Goal: Task Accomplishment & Management: Manage account settings

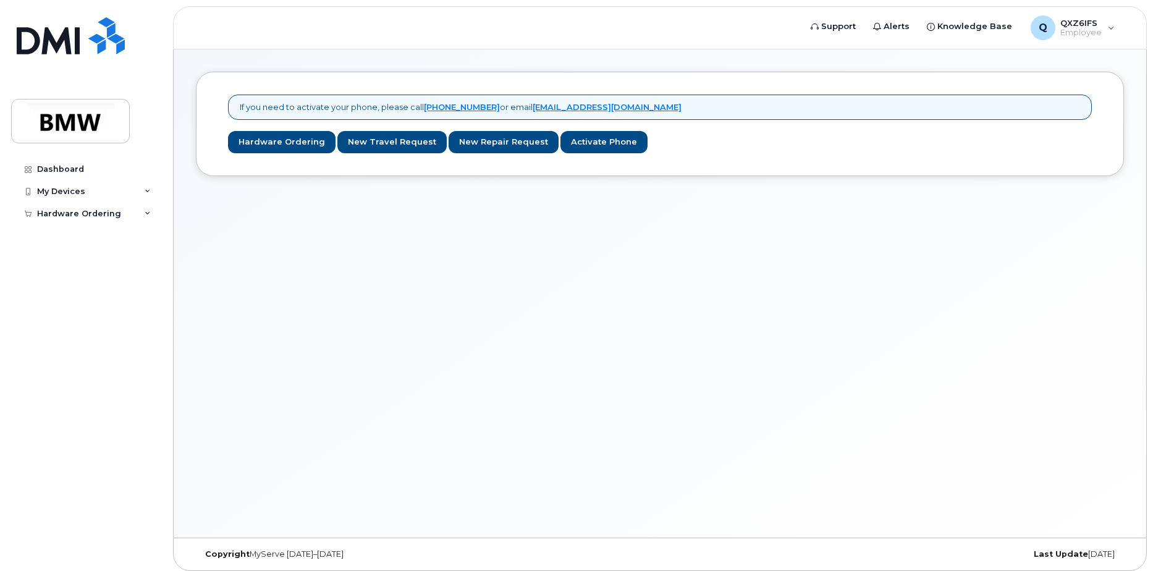
scroll to position [6, 0]
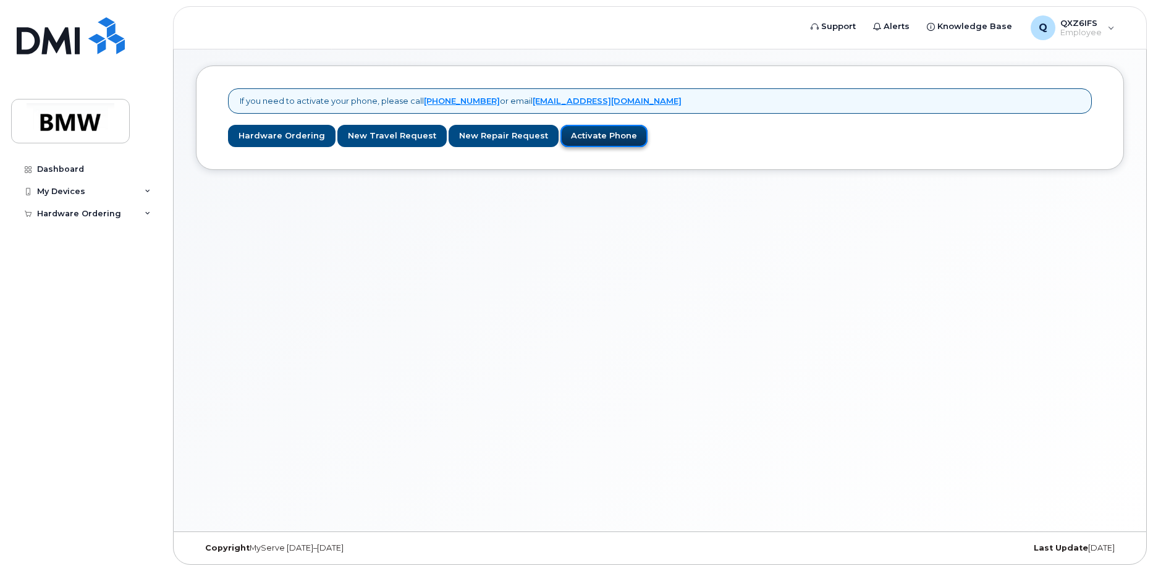
click at [581, 133] on link "Activate Phone" at bounding box center [603, 136] width 87 height 23
click at [146, 192] on icon at bounding box center [148, 191] width 6 height 6
click at [104, 213] on link "Add Device" at bounding box center [97, 214] width 128 height 23
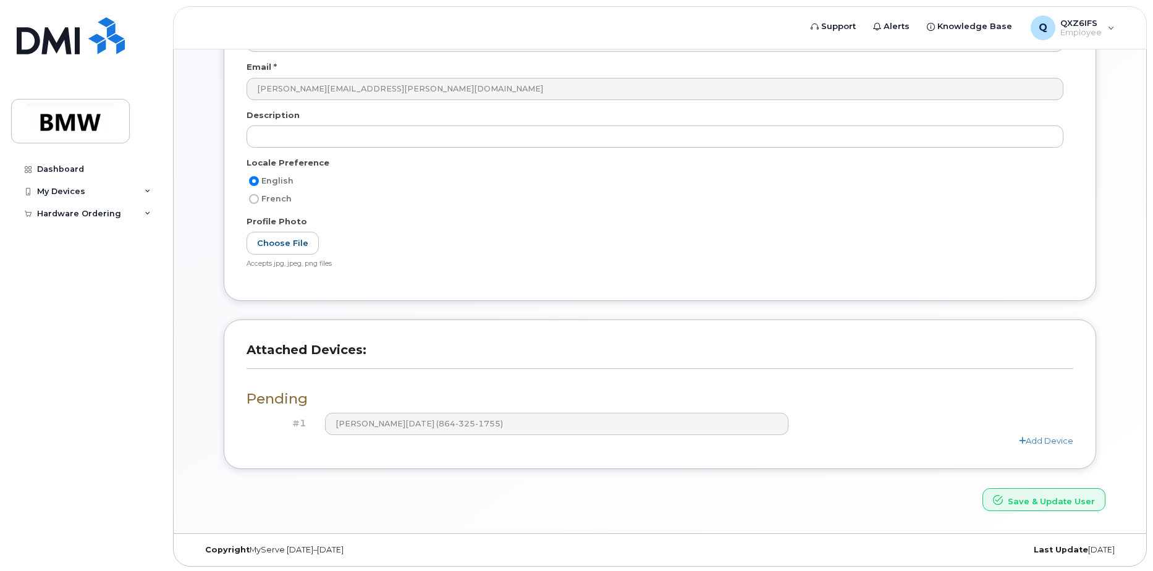
scroll to position [163, 0]
click at [1043, 496] on button "Save & Update User" at bounding box center [1043, 497] width 123 height 23
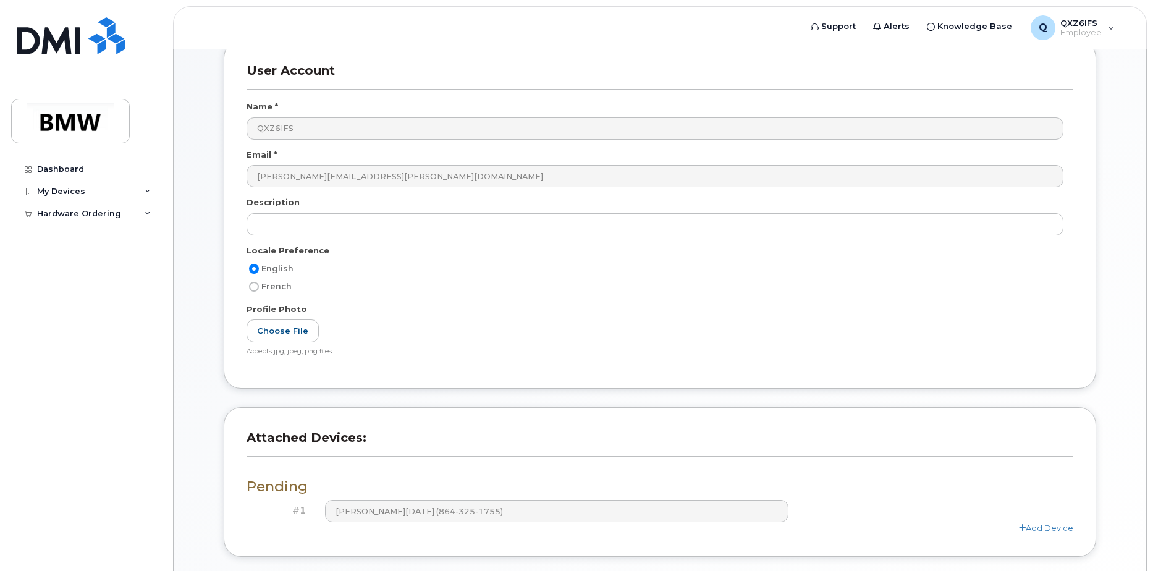
scroll to position [216, 0]
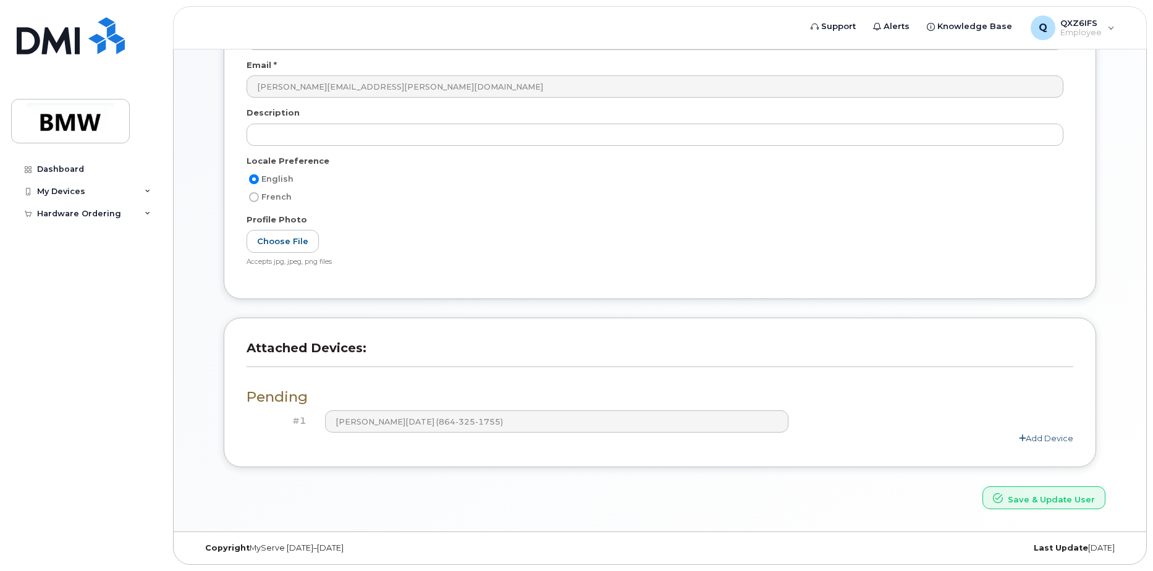
click at [1033, 441] on link "Add Device" at bounding box center [1046, 438] width 54 height 10
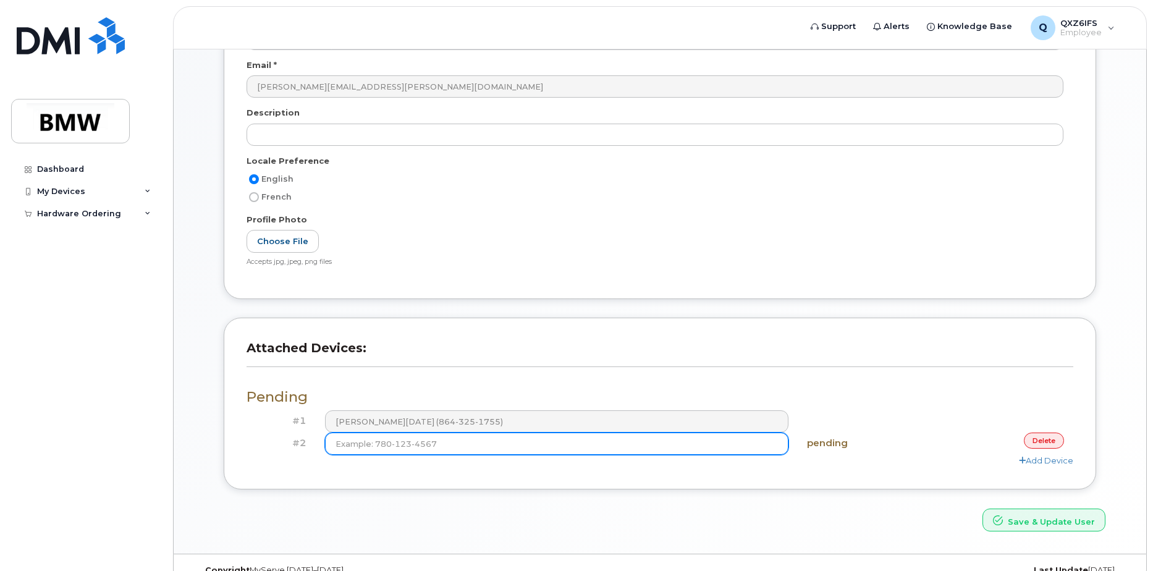
click at [601, 447] on input at bounding box center [557, 444] width 464 height 22
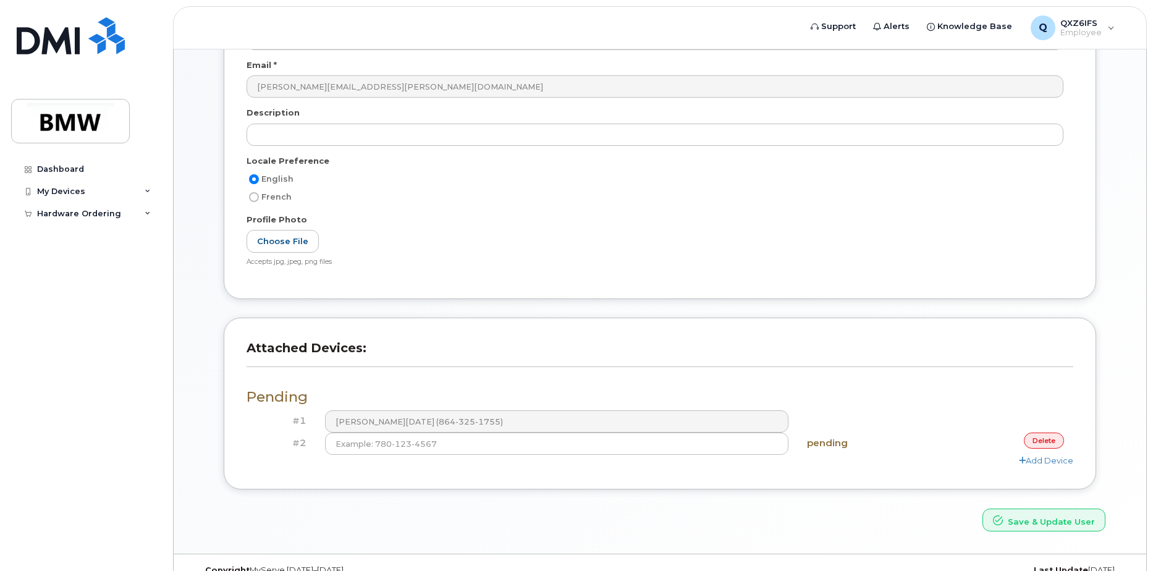
click at [1037, 441] on link "delete" at bounding box center [1044, 440] width 40 height 15
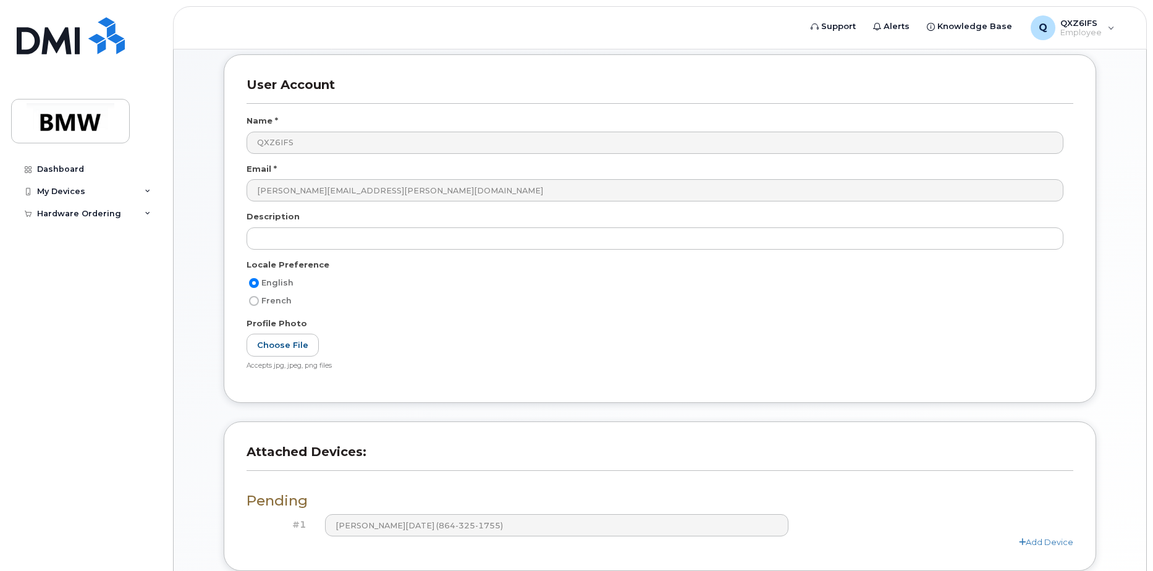
scroll to position [0, 0]
